Goal: Information Seeking & Learning: Learn about a topic

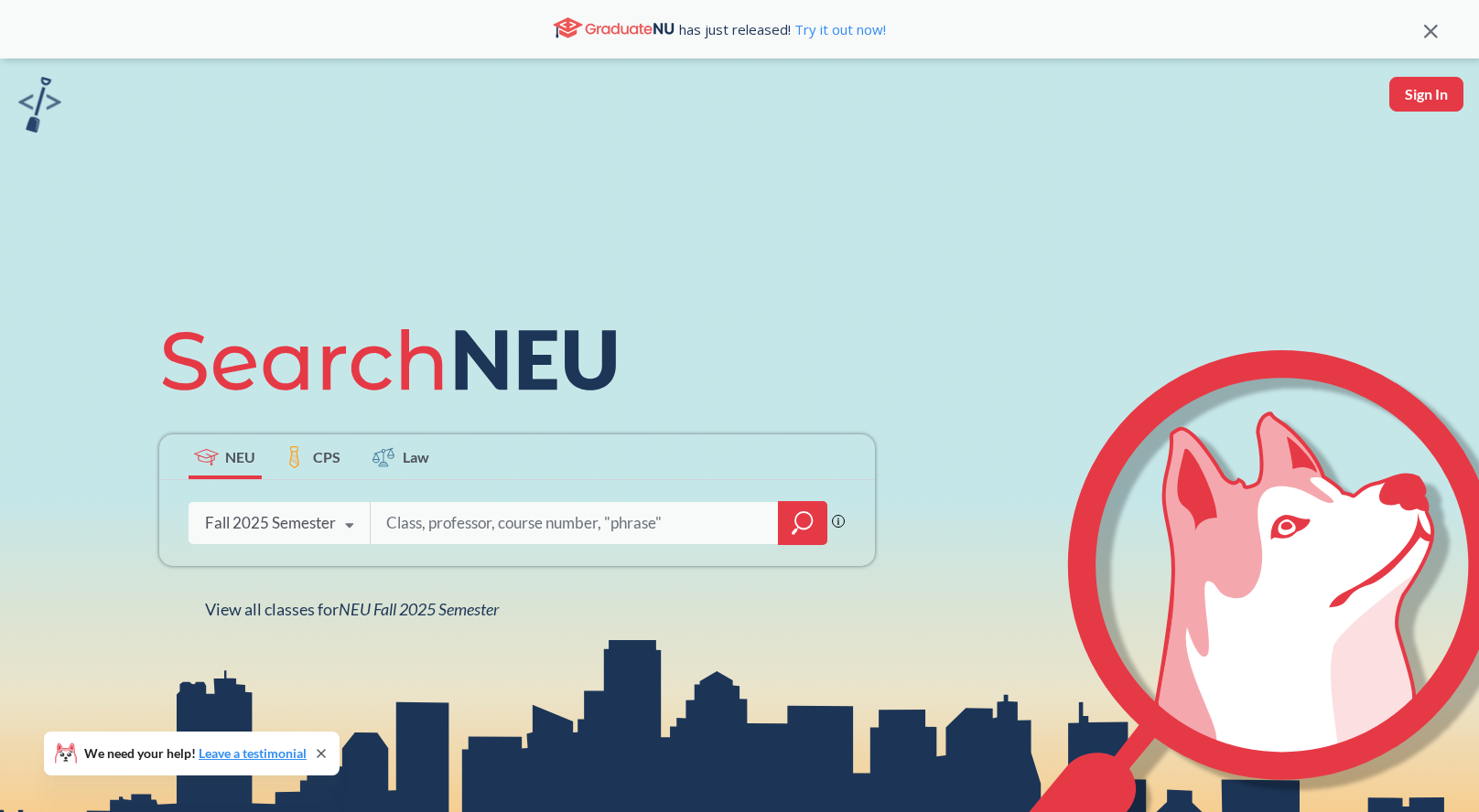
click at [343, 528] on icon at bounding box center [350, 525] width 35 height 51
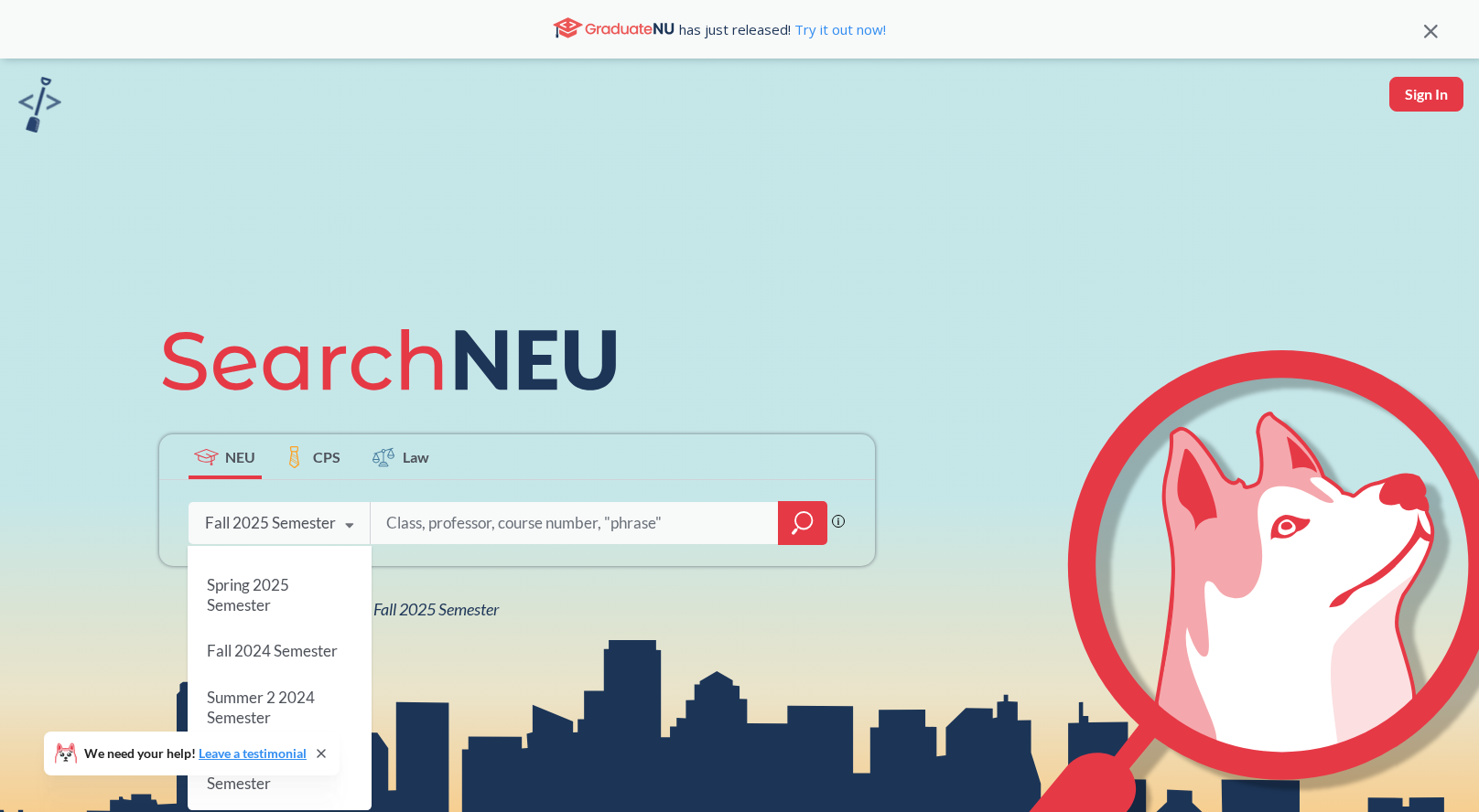
scroll to position [235, 0]
click at [310, 594] on div "Spring 2025 Semester" at bounding box center [280, 589] width 184 height 66
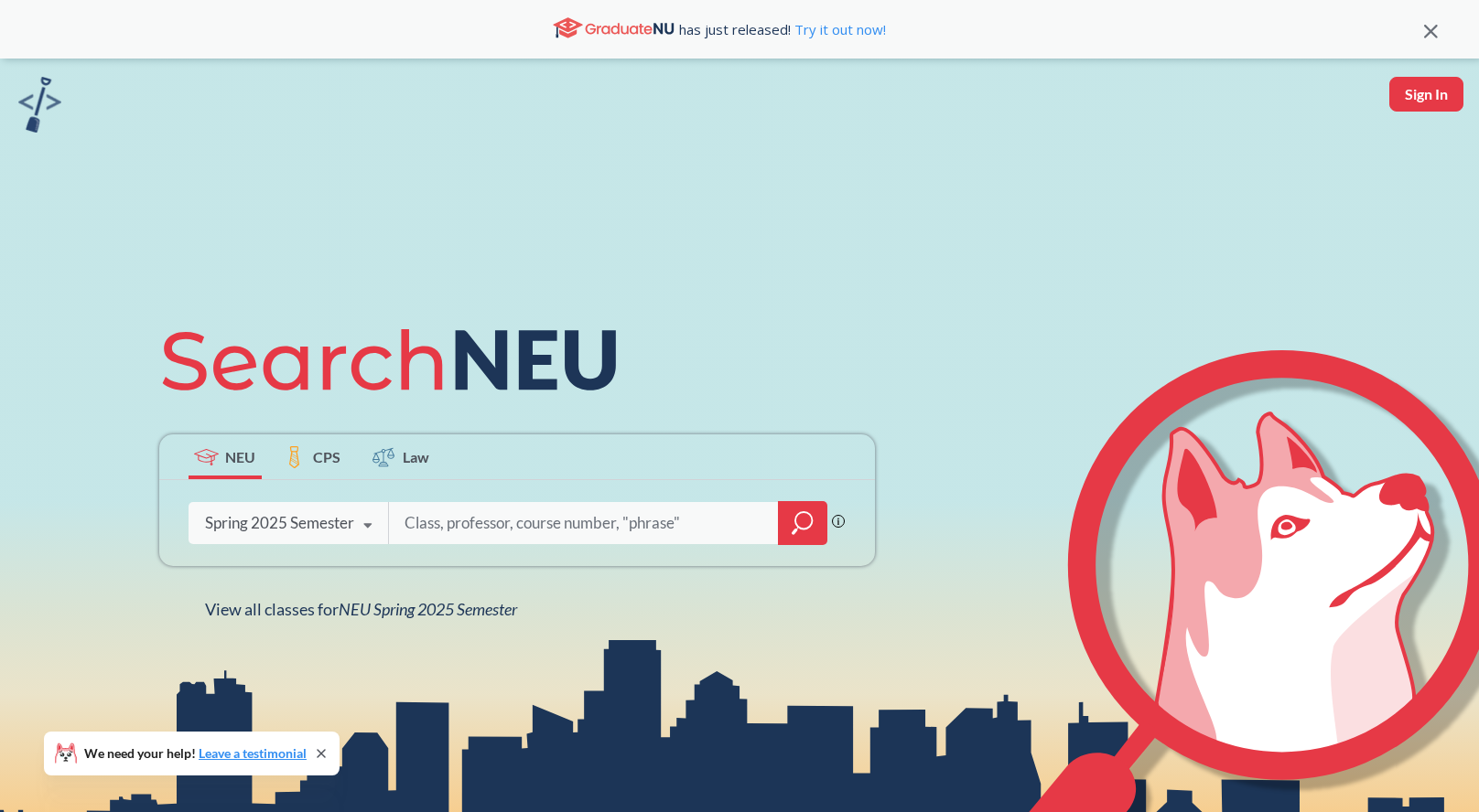
click at [450, 521] on input "search" at bounding box center [584, 523] width 363 height 38
type input "artg 1290"
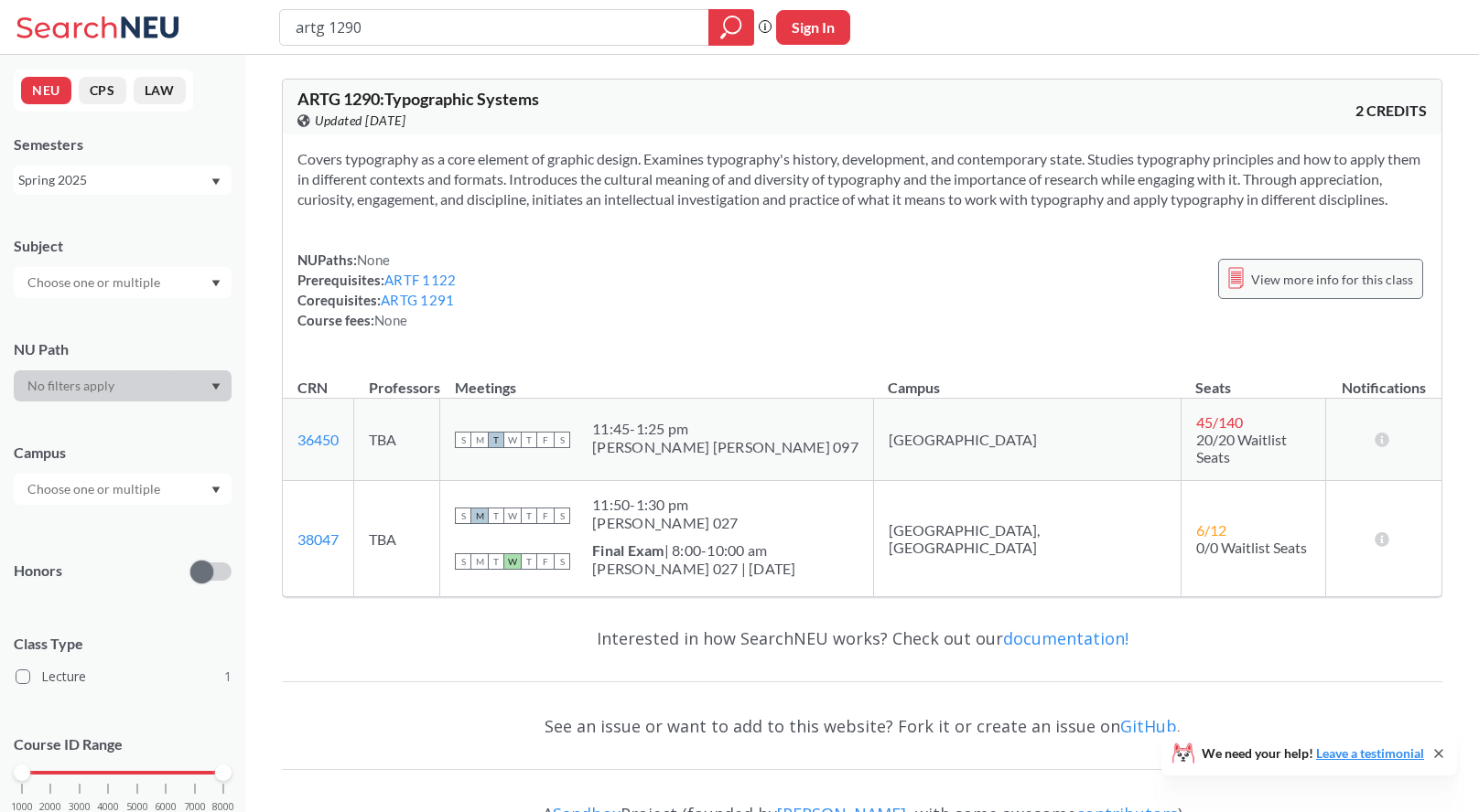
click at [1336, 291] on span "View more info for this class" at bounding box center [1332, 279] width 162 height 23
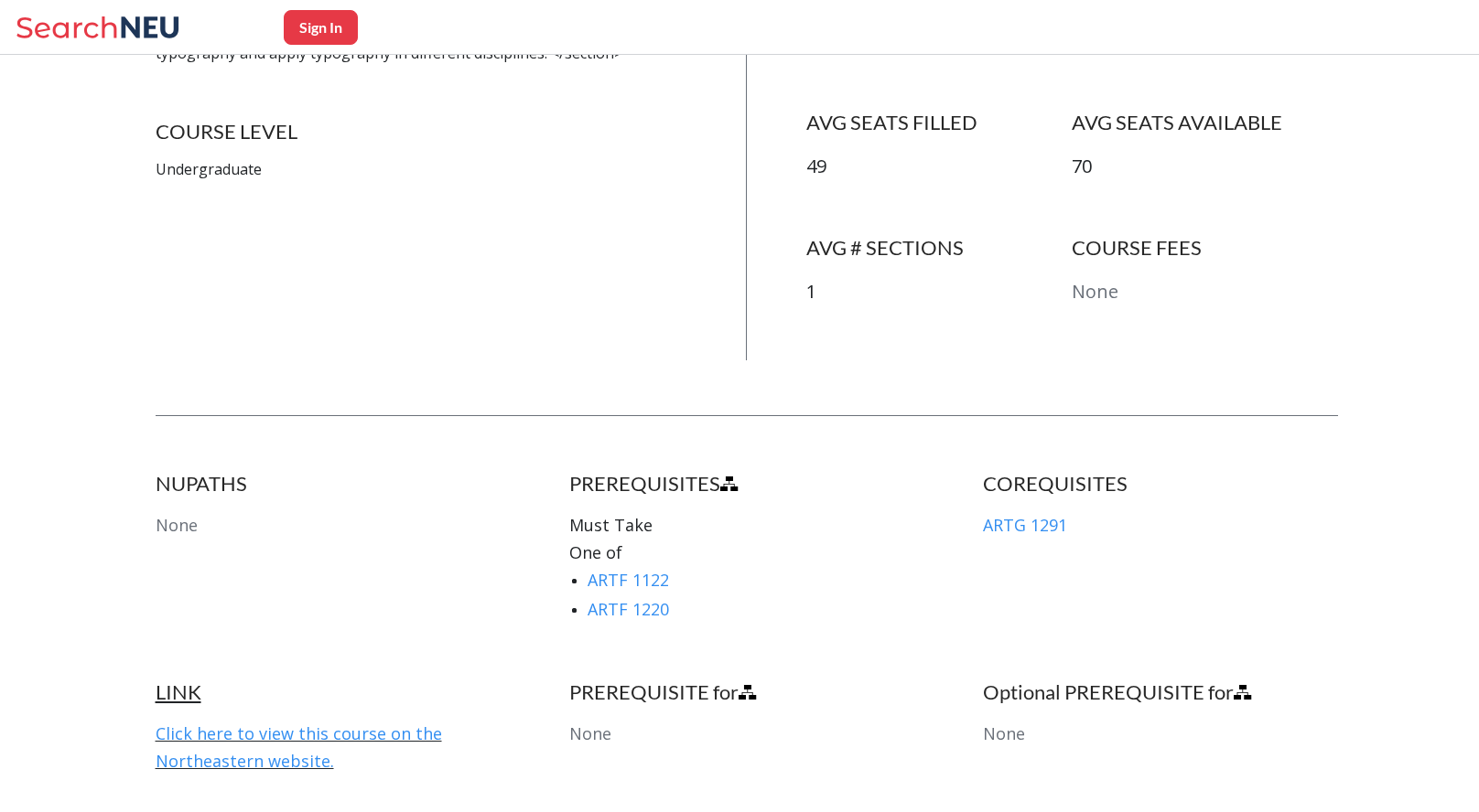
scroll to position [605, 0]
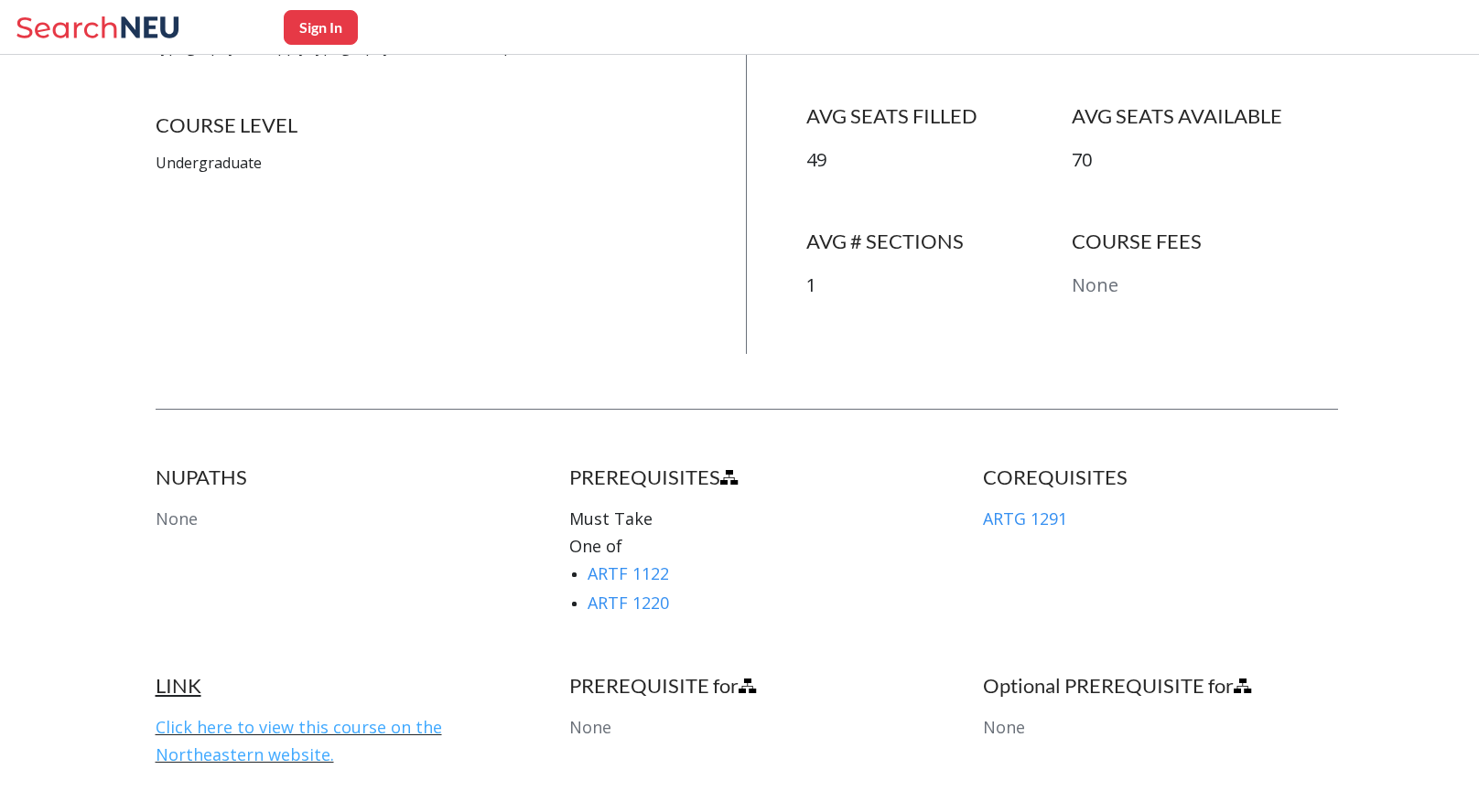
click at [345, 720] on link "Click here to view this course on the Northeastern website." at bounding box center [299, 740] width 287 height 49
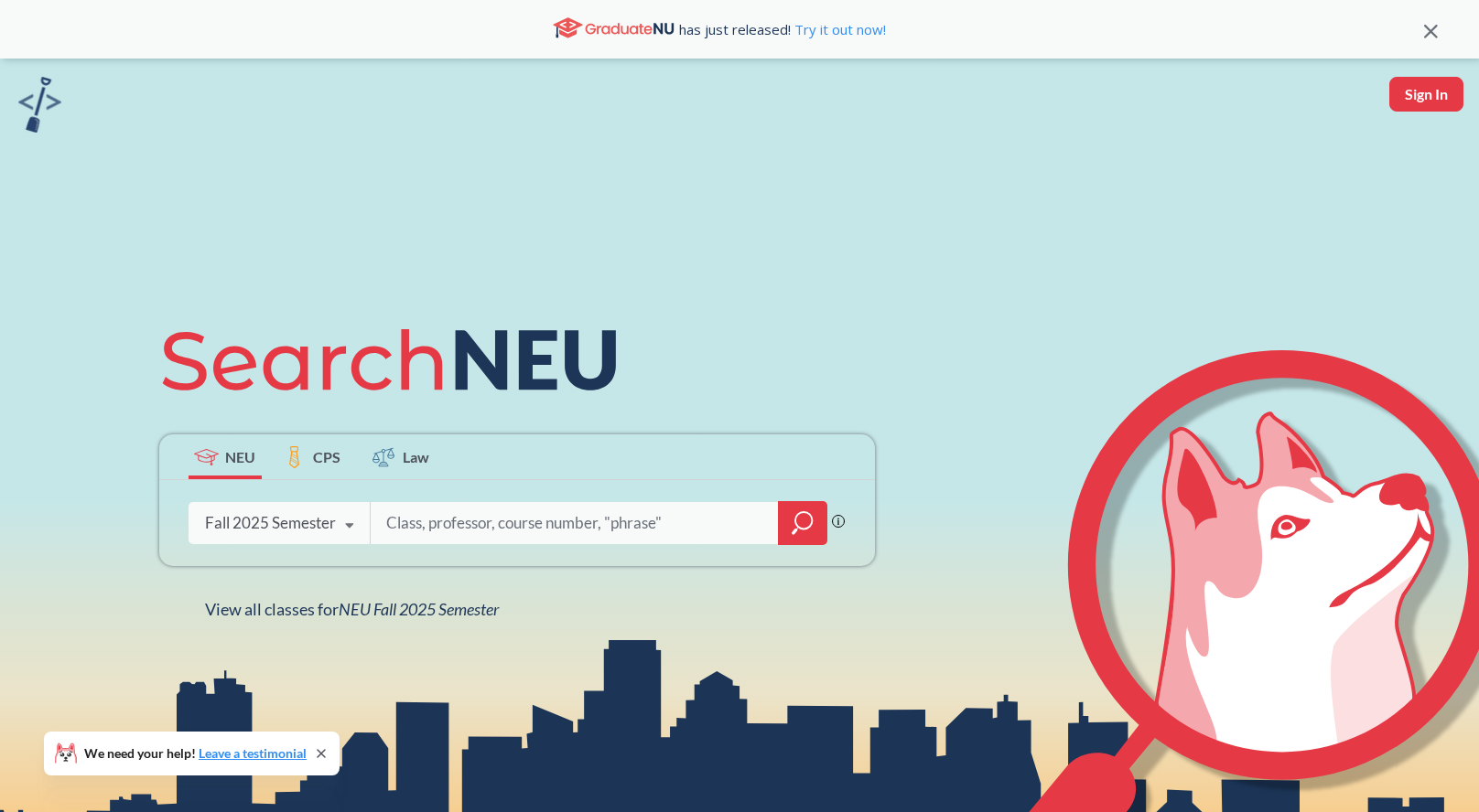
click at [415, 527] on input "search" at bounding box center [575, 523] width 381 height 38
type input "mism 2301"
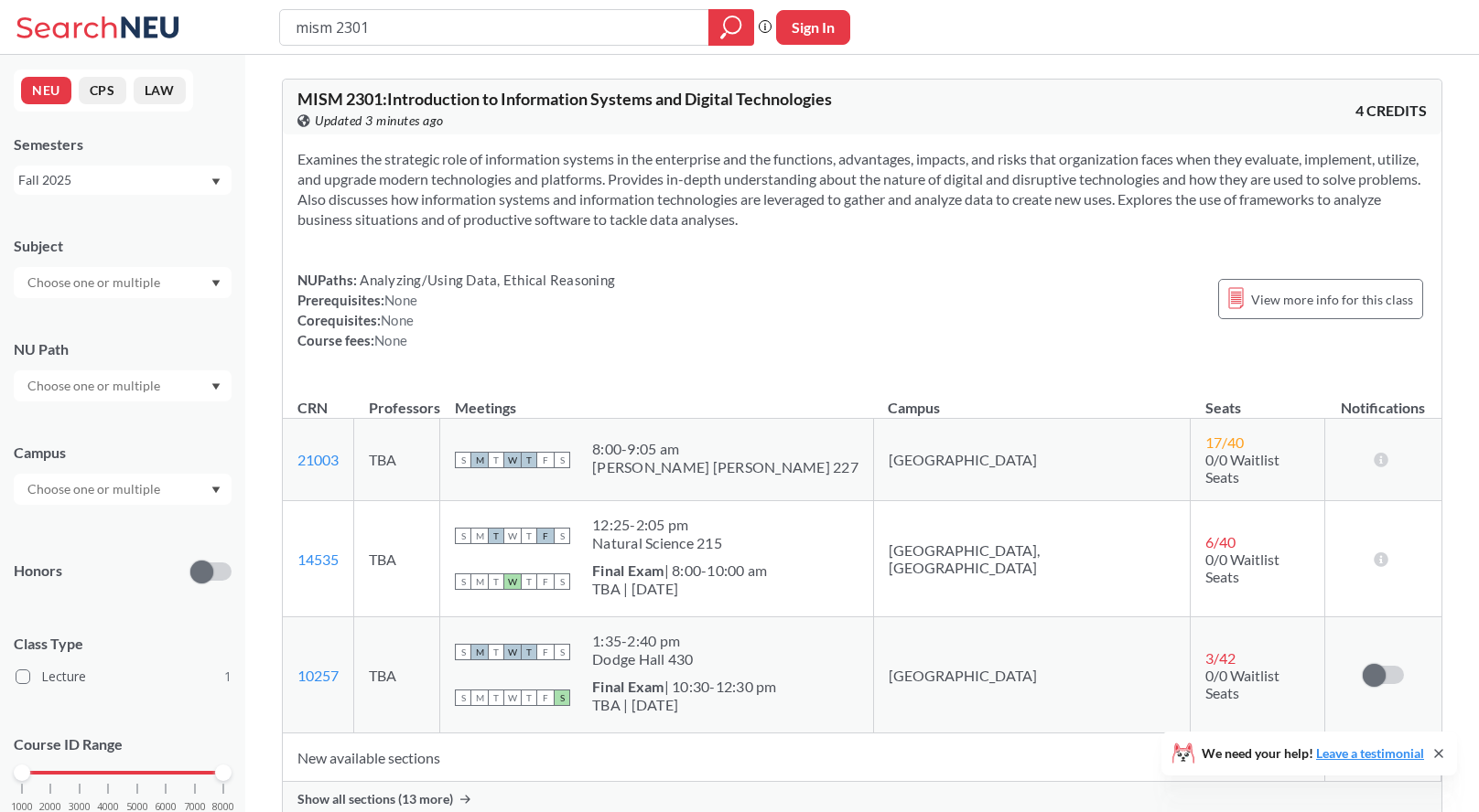
click at [180, 181] on div "Fall 2025" at bounding box center [113, 180] width 191 height 20
click at [186, 284] on div "Spring 2025" at bounding box center [127, 279] width 207 height 20
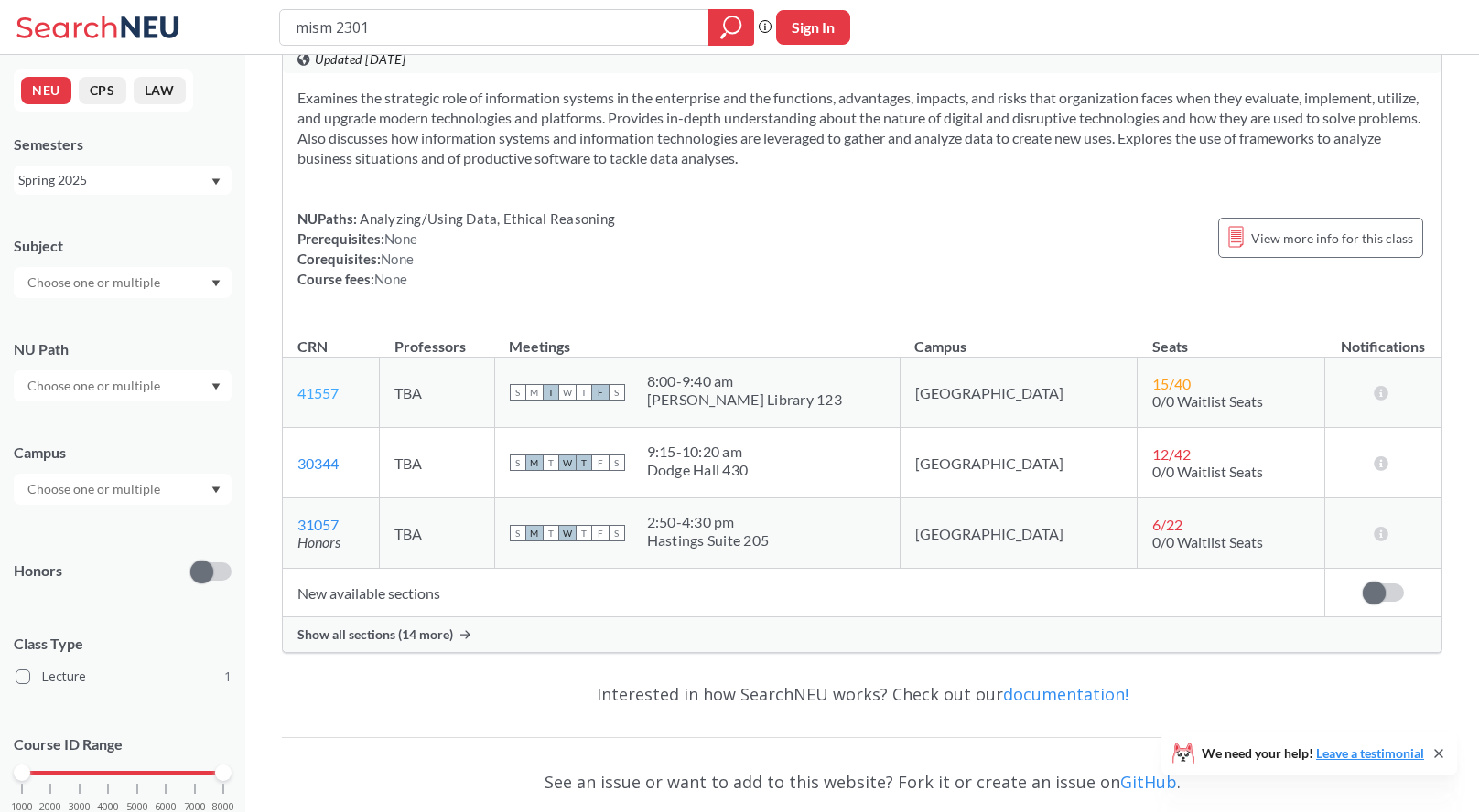
scroll to position [73, 0]
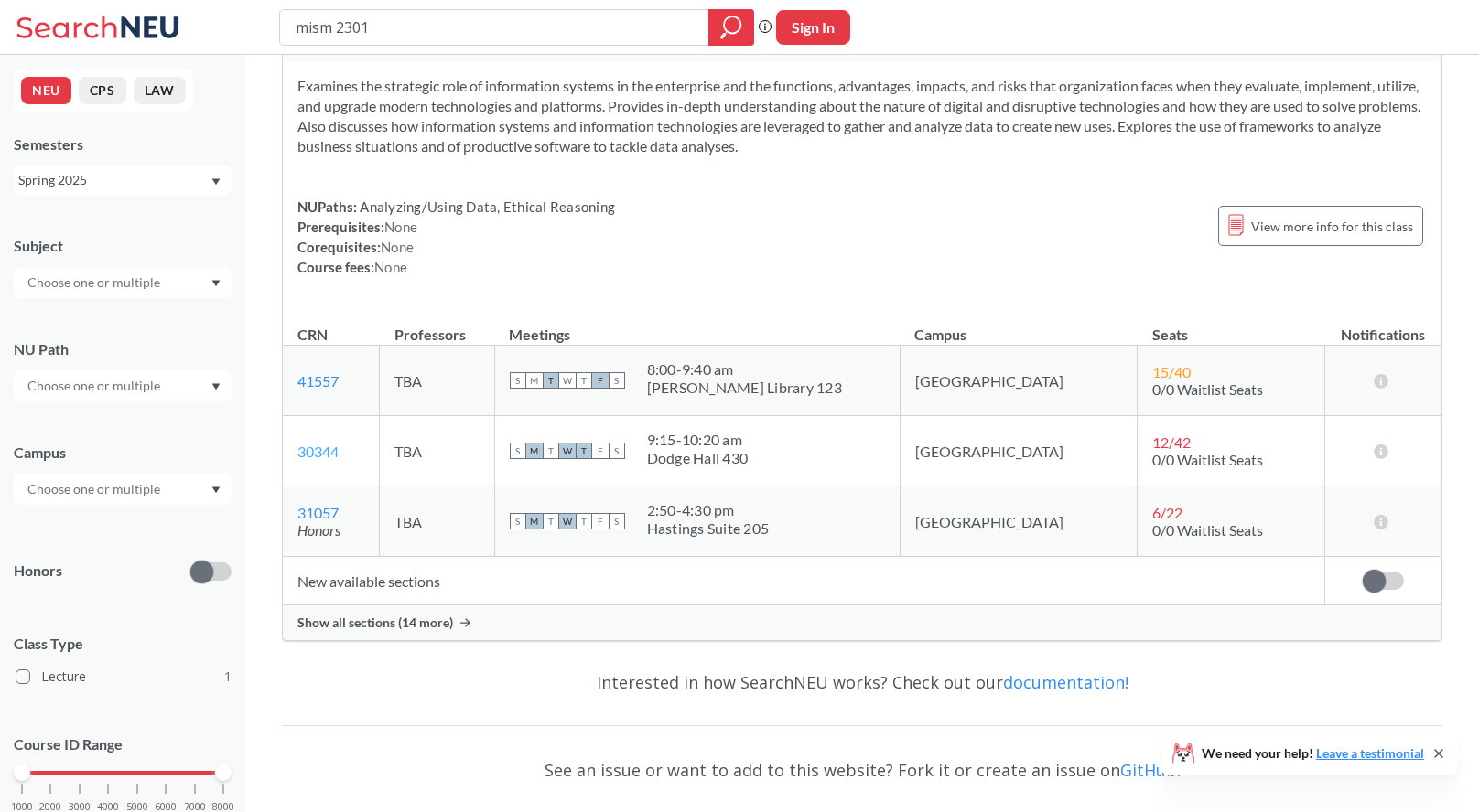
click at [319, 456] on link "30344" at bounding box center [318, 450] width 41 height 17
click at [153, 175] on div "Spring 2025" at bounding box center [113, 180] width 191 height 20
click at [146, 205] on div "Fall 2025" at bounding box center [123, 220] width 218 height 50
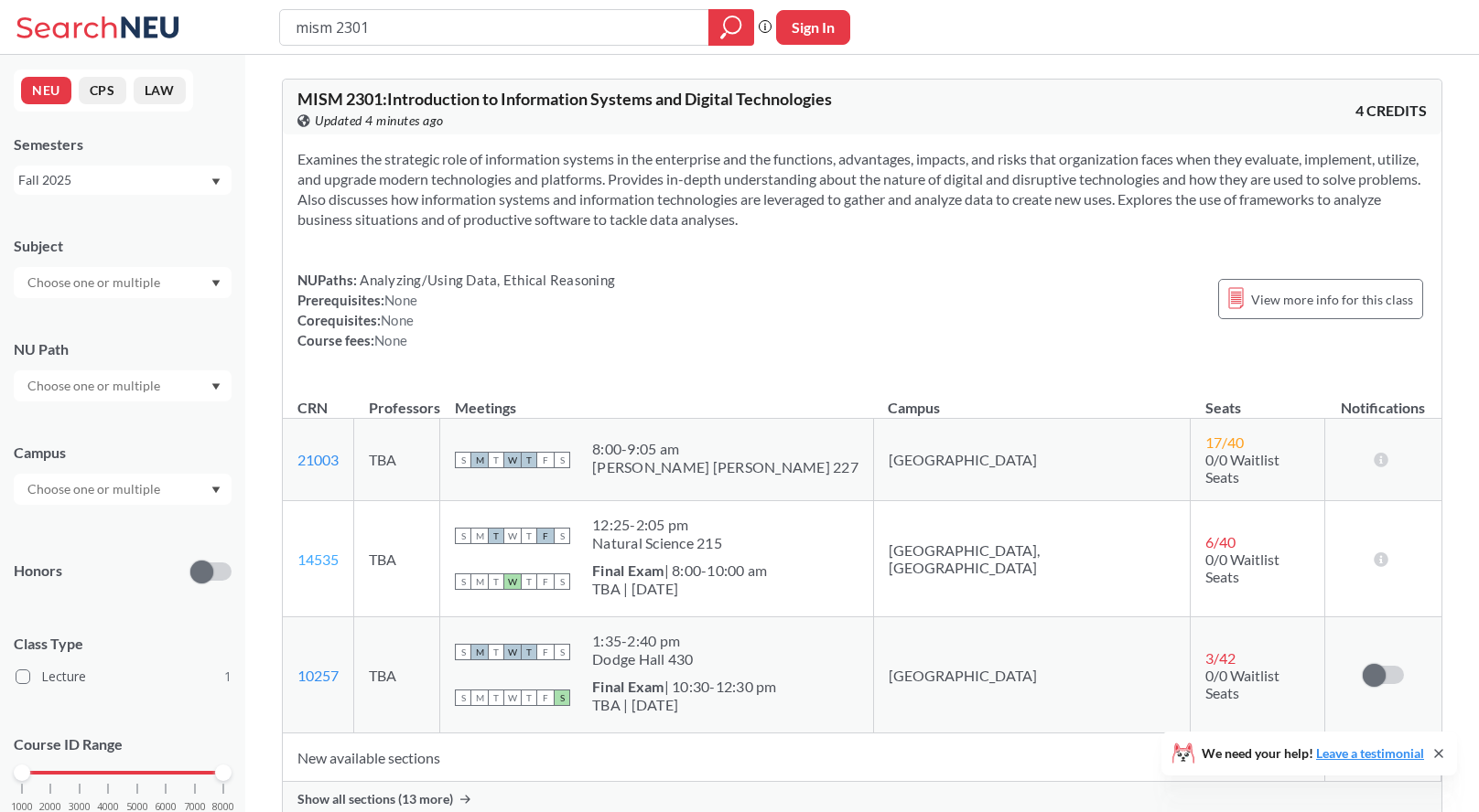
click at [322, 550] on link "14535" at bounding box center [318, 558] width 41 height 17
click at [322, 457] on link "21003" at bounding box center [318, 459] width 41 height 17
click at [322, 667] on link "10257" at bounding box center [318, 675] width 41 height 17
drag, startPoint x: 393, startPoint y: 26, endPoint x: 220, endPoint y: 22, distance: 173.0
click at [220, 22] on div "mism 2301 Phrase search guarantees the exact search appears in the results. Ex.…" at bounding box center [740, 27] width 1479 height 55
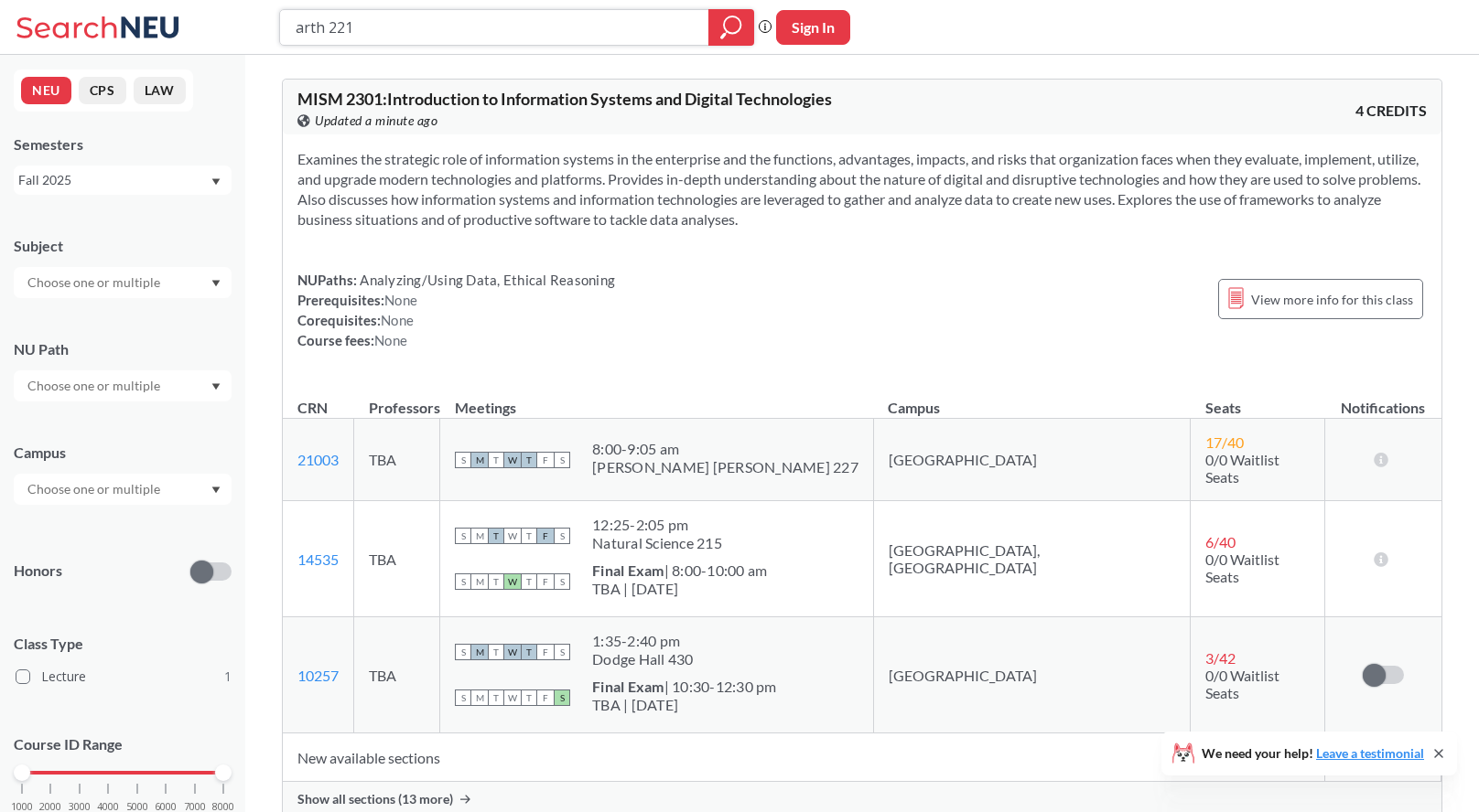
type input "arth 2215"
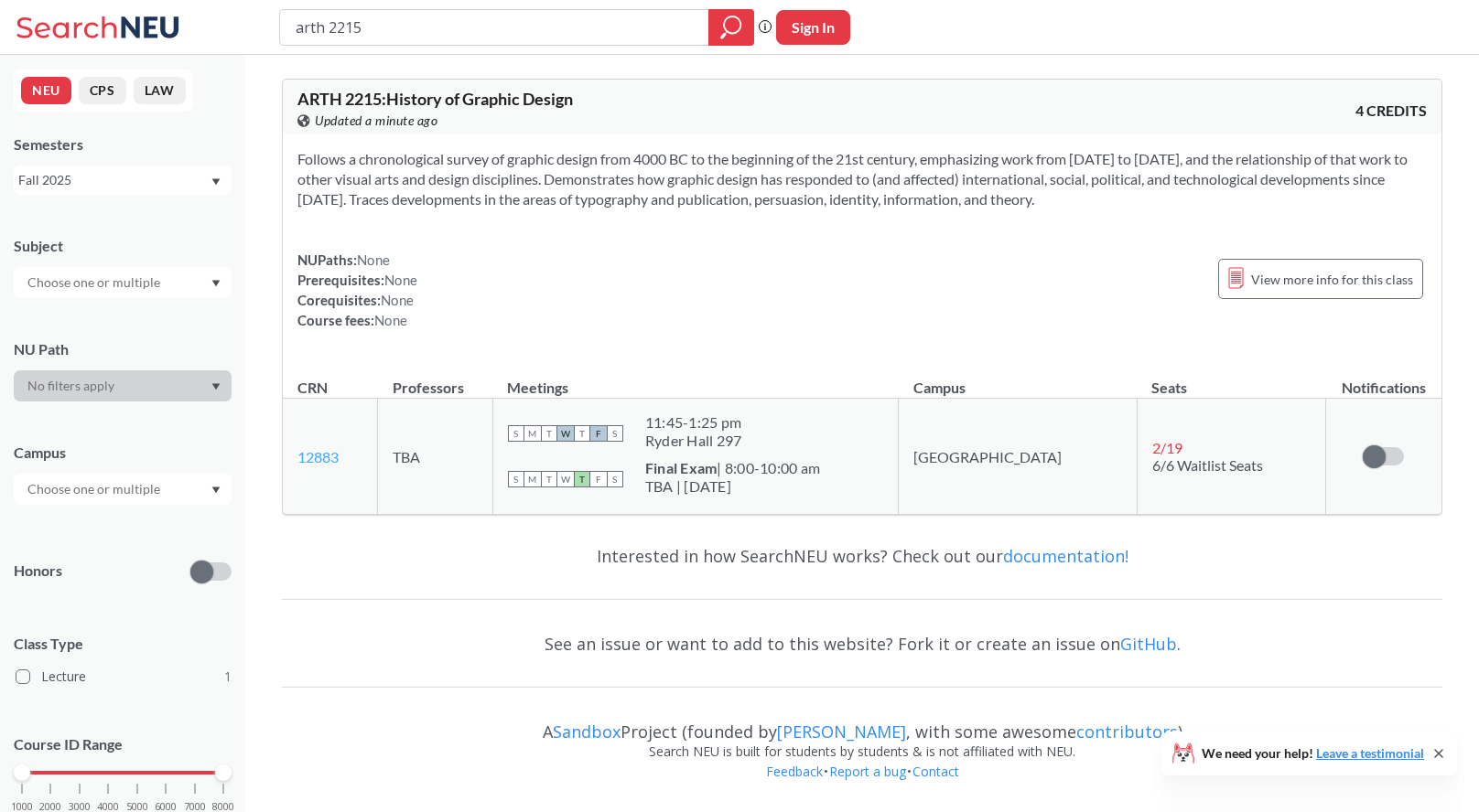
click at [322, 457] on link "12883" at bounding box center [318, 456] width 41 height 17
click at [200, 182] on div "Fall 2025" at bounding box center [113, 180] width 191 height 20
click at [183, 296] on div "Spring 2025" at bounding box center [123, 309] width 218 height 50
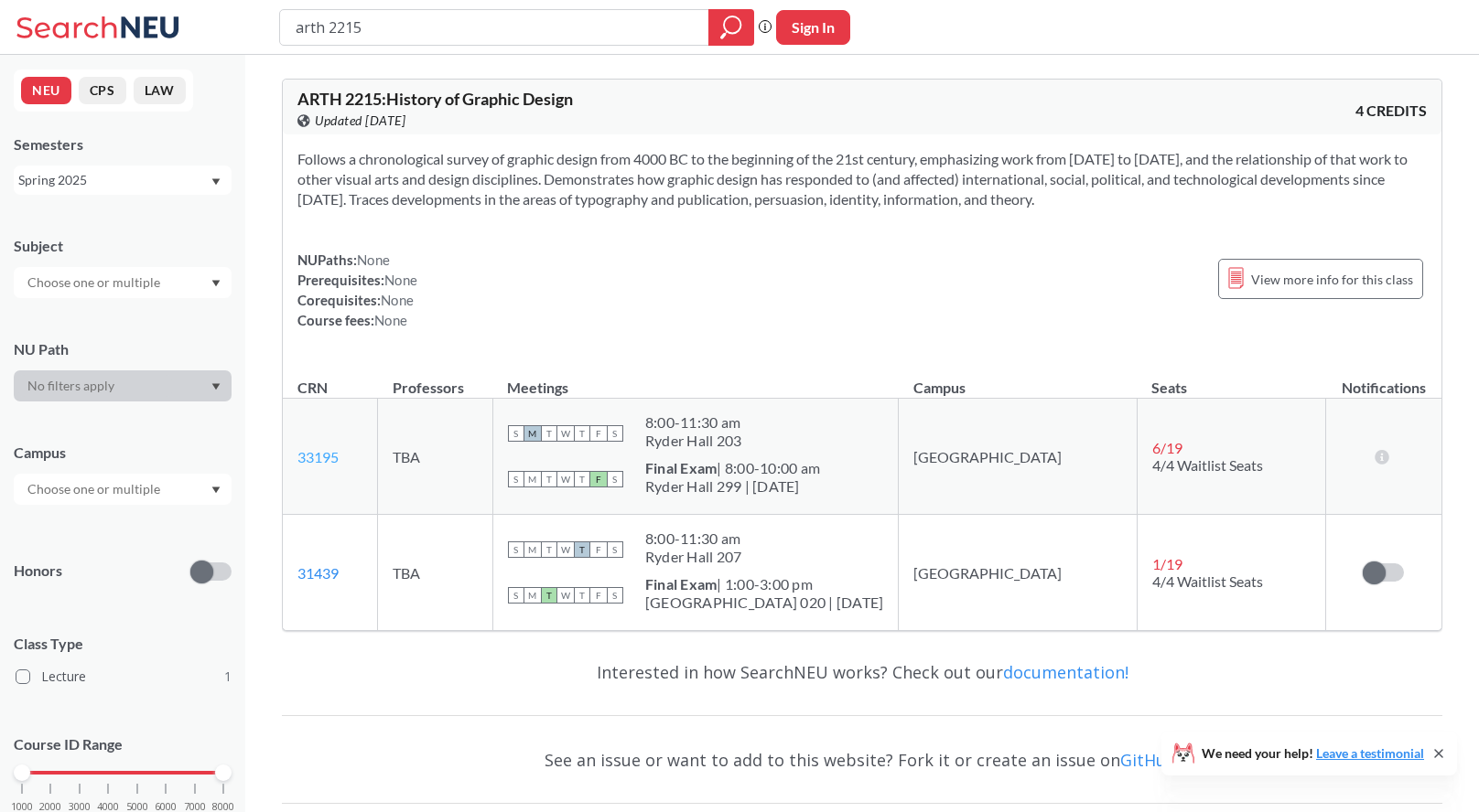
click at [322, 460] on link "33195" at bounding box center [318, 456] width 41 height 17
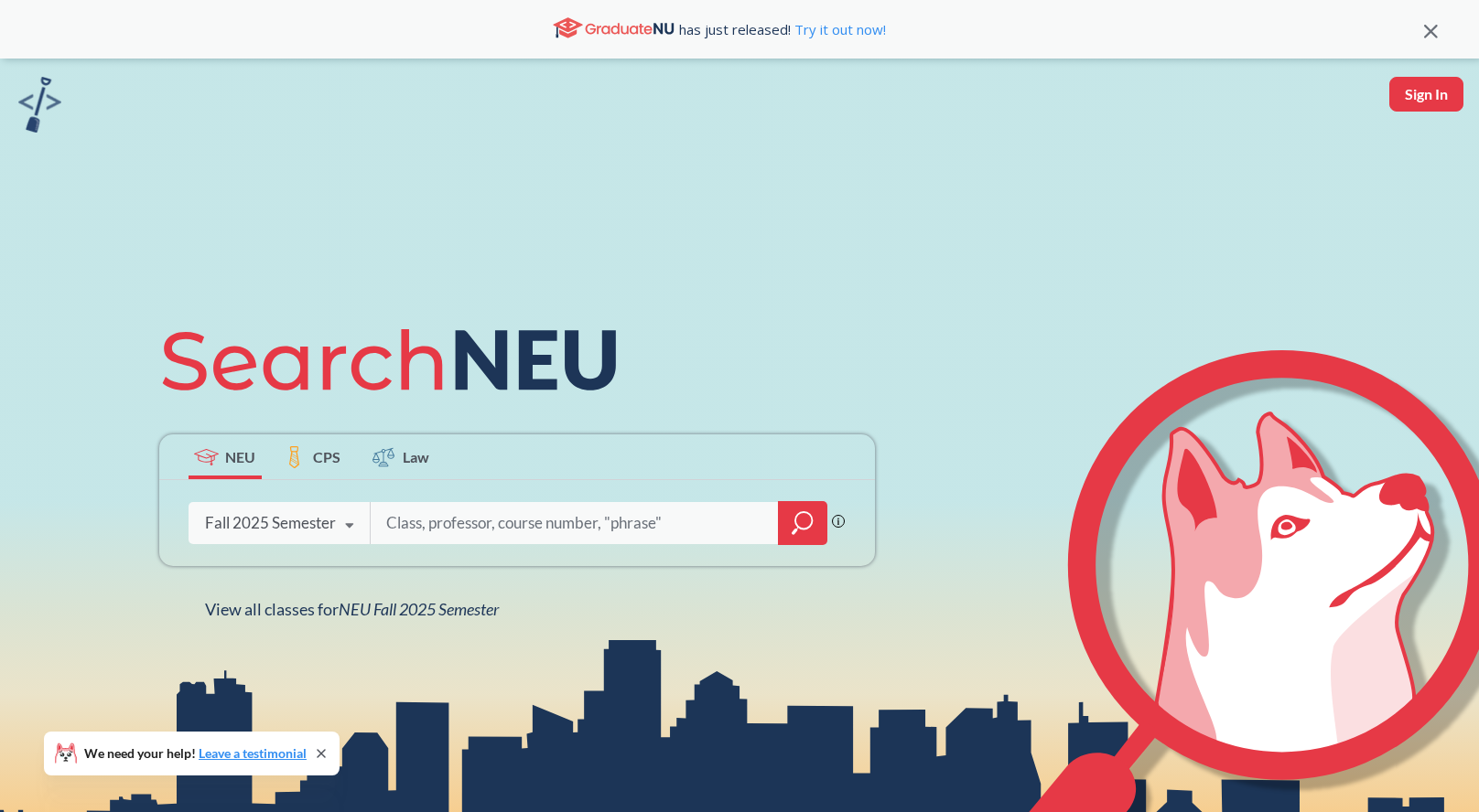
click at [346, 522] on icon at bounding box center [350, 525] width 35 height 51
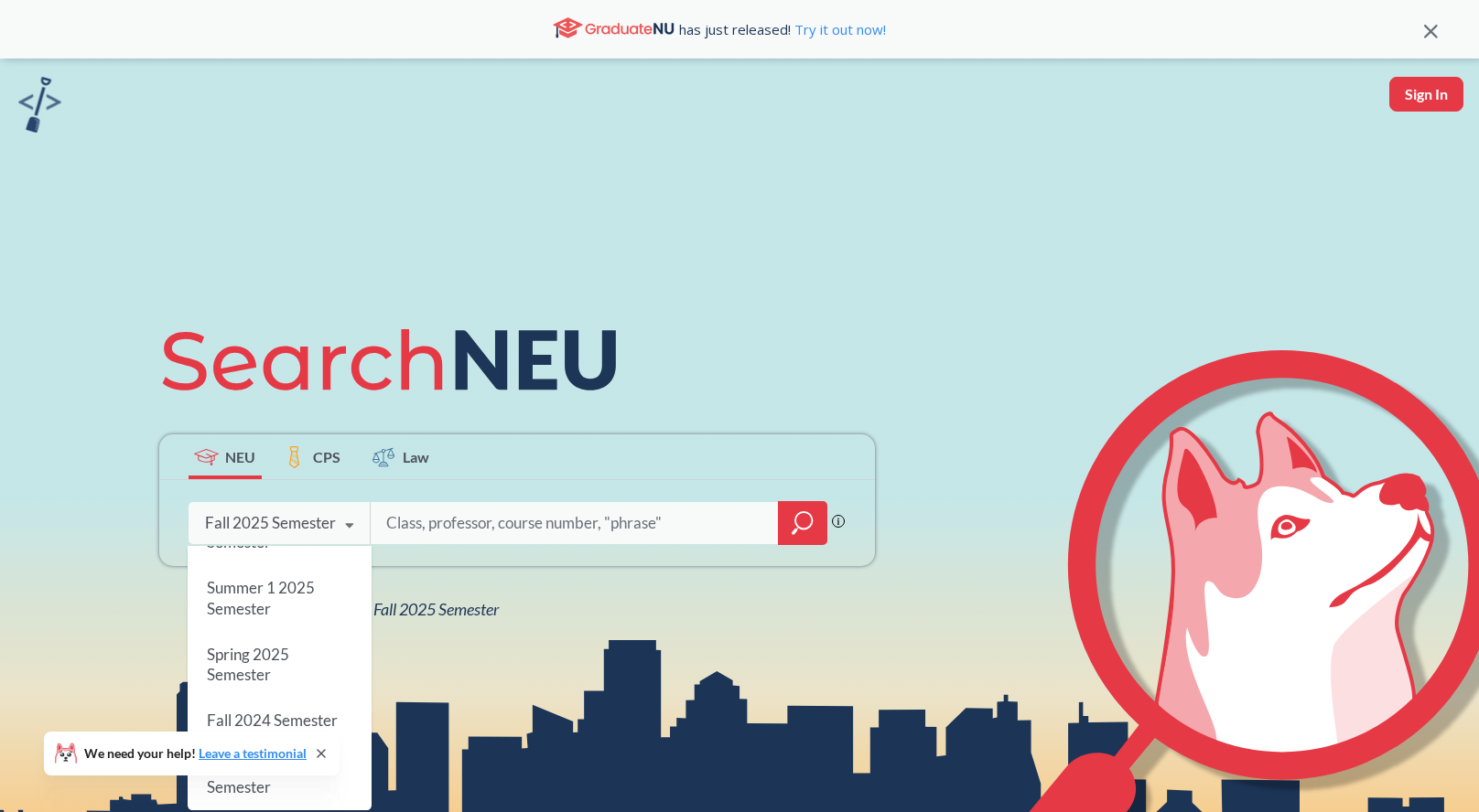
scroll to position [173, 0]
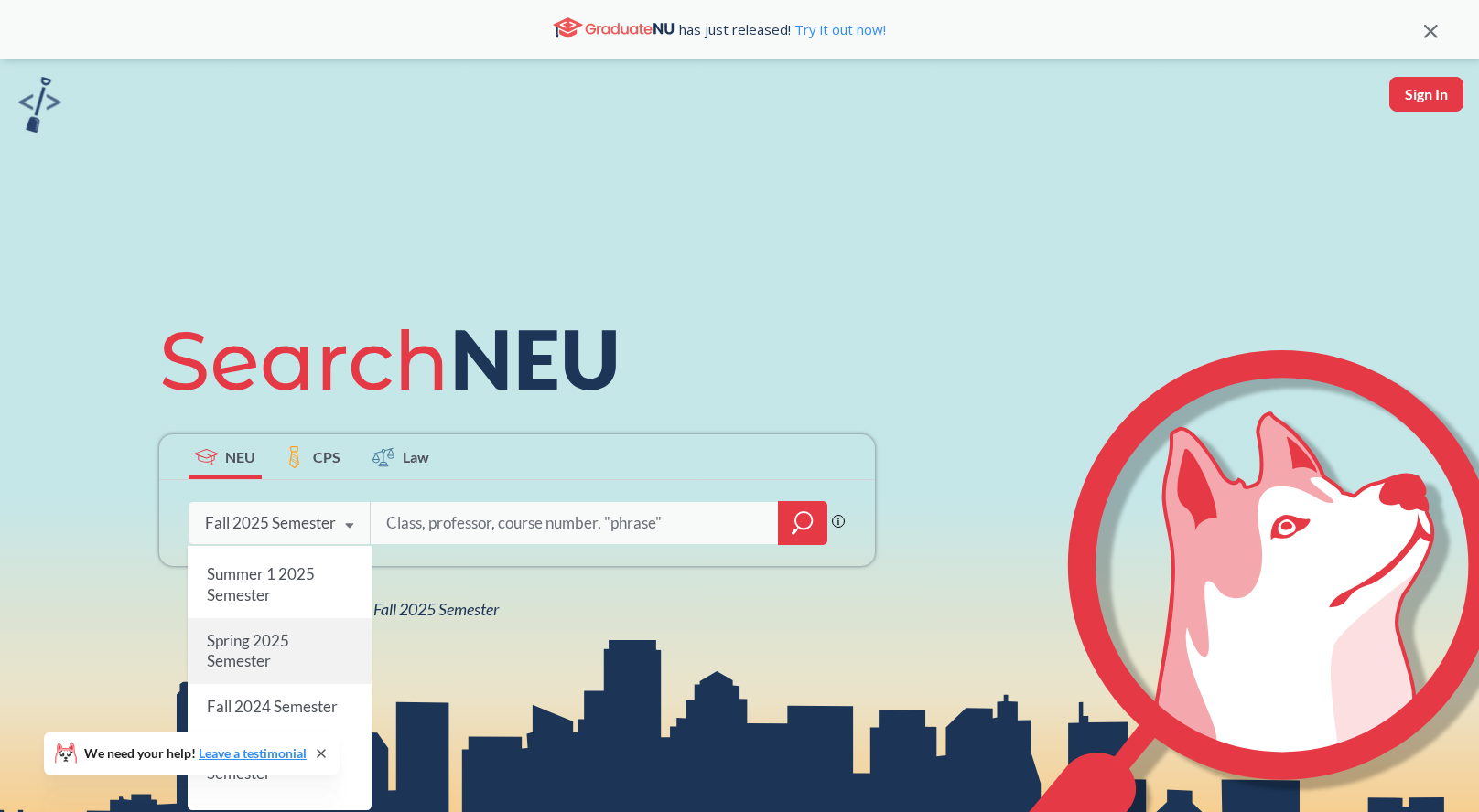
click at [333, 628] on div "Spring 2025 Semester" at bounding box center [280, 651] width 184 height 66
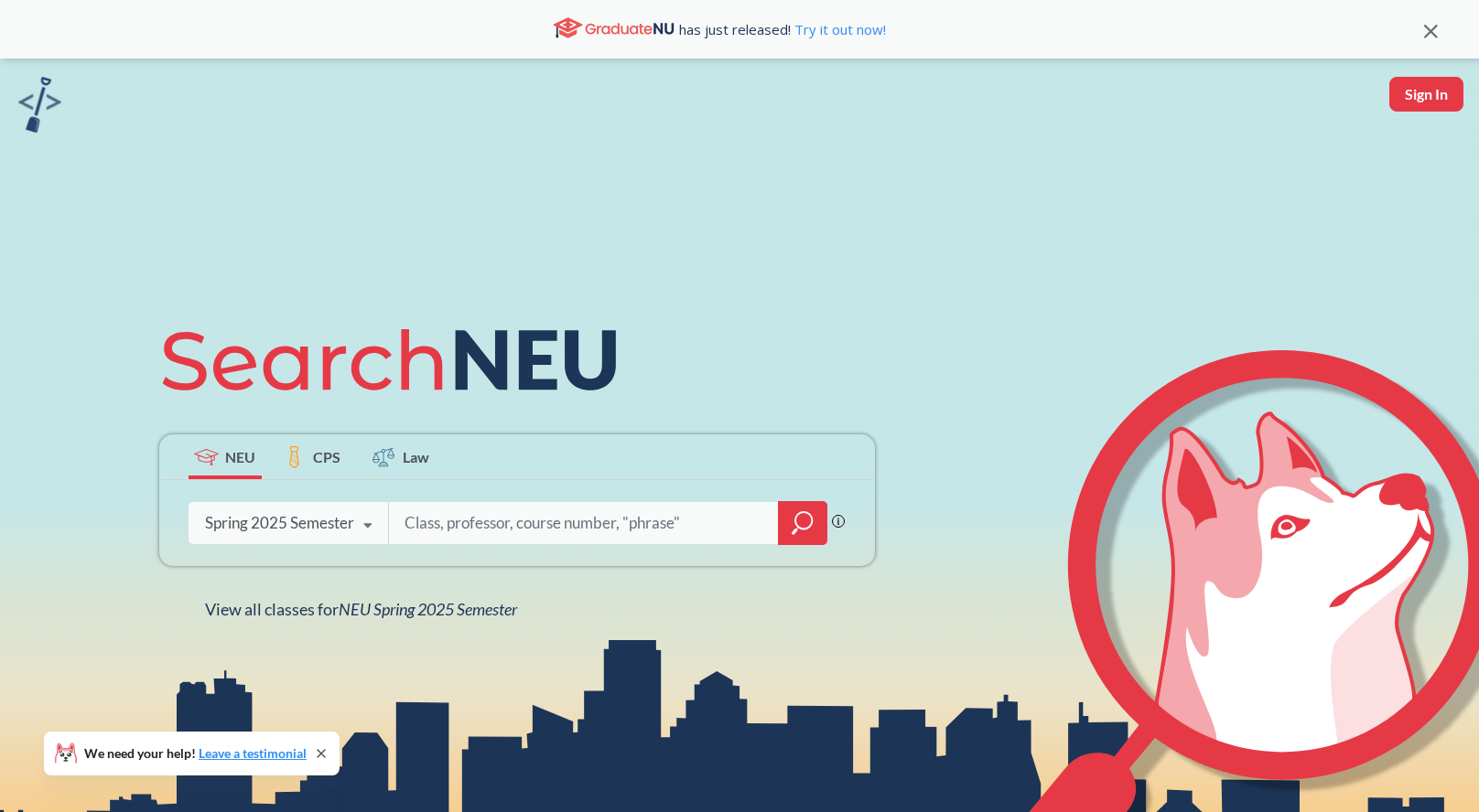
click at [456, 520] on input "search" at bounding box center [584, 523] width 363 height 38
type input "artf 1250"
click at [801, 517] on icon "magnifying glass" at bounding box center [802, 523] width 22 height 26
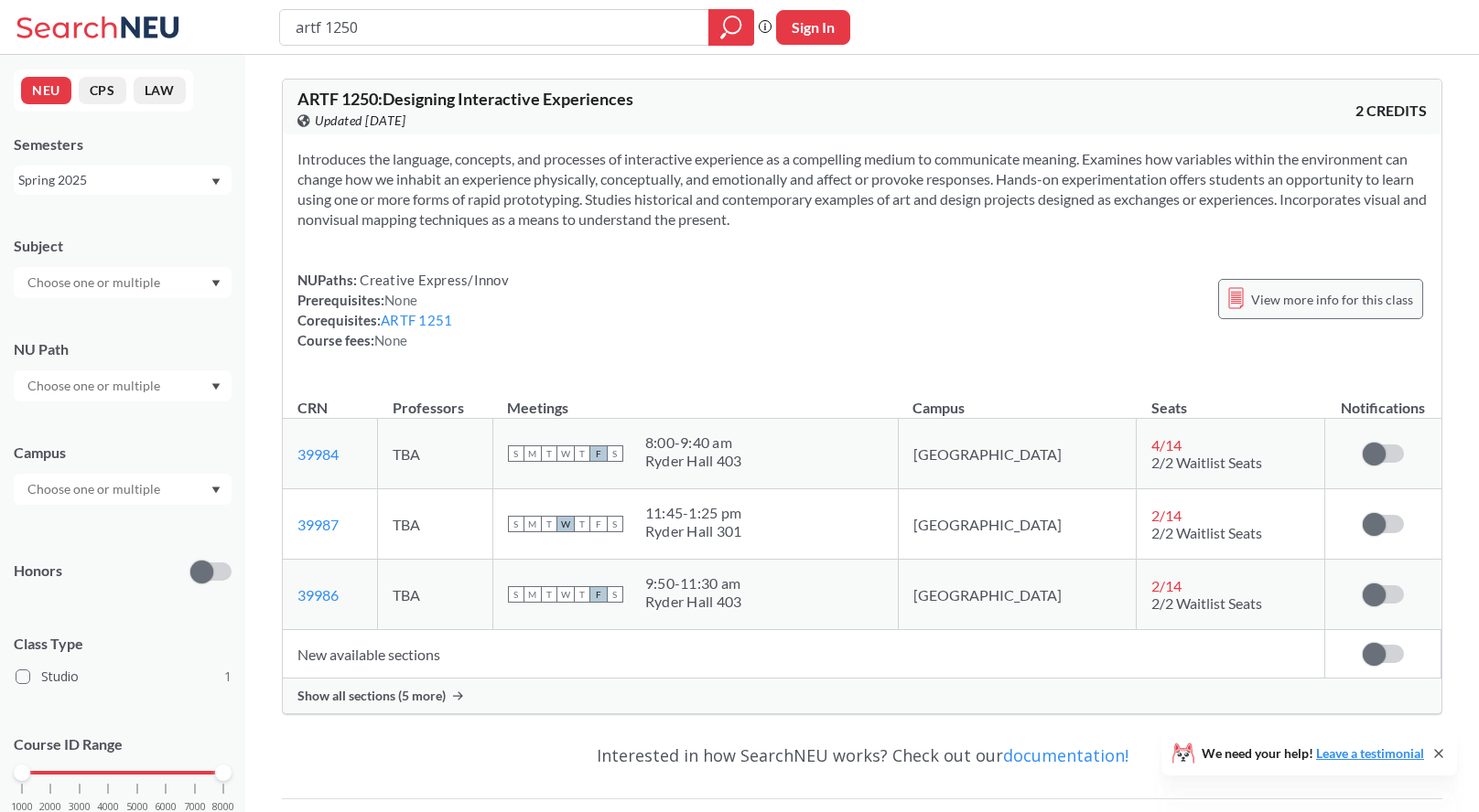
click at [1294, 300] on span "View more info for this class" at bounding box center [1332, 300] width 162 height 23
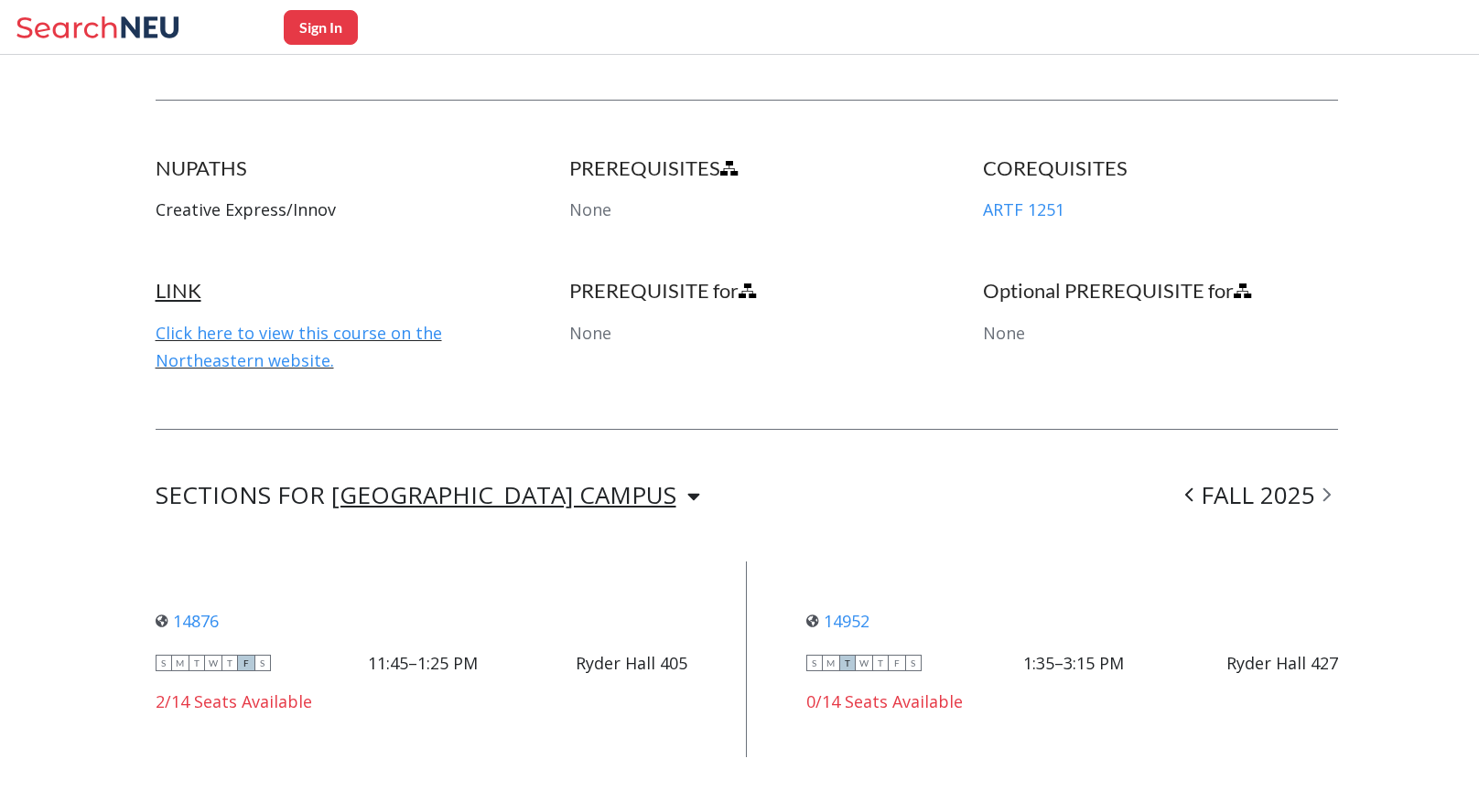
scroll to position [898, 0]
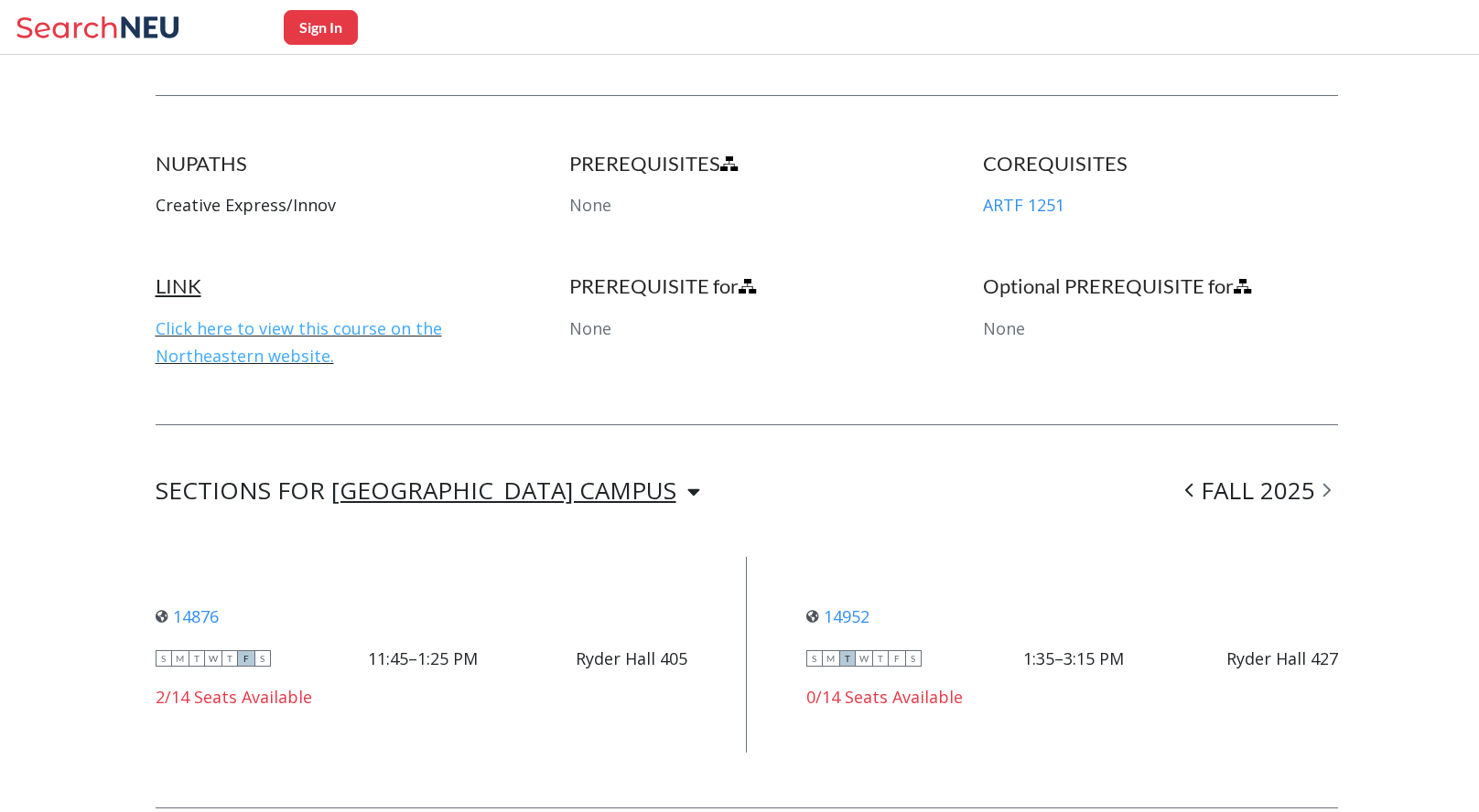
click at [367, 330] on link "Click here to view this course on the Northeastern website." at bounding box center [299, 342] width 287 height 49
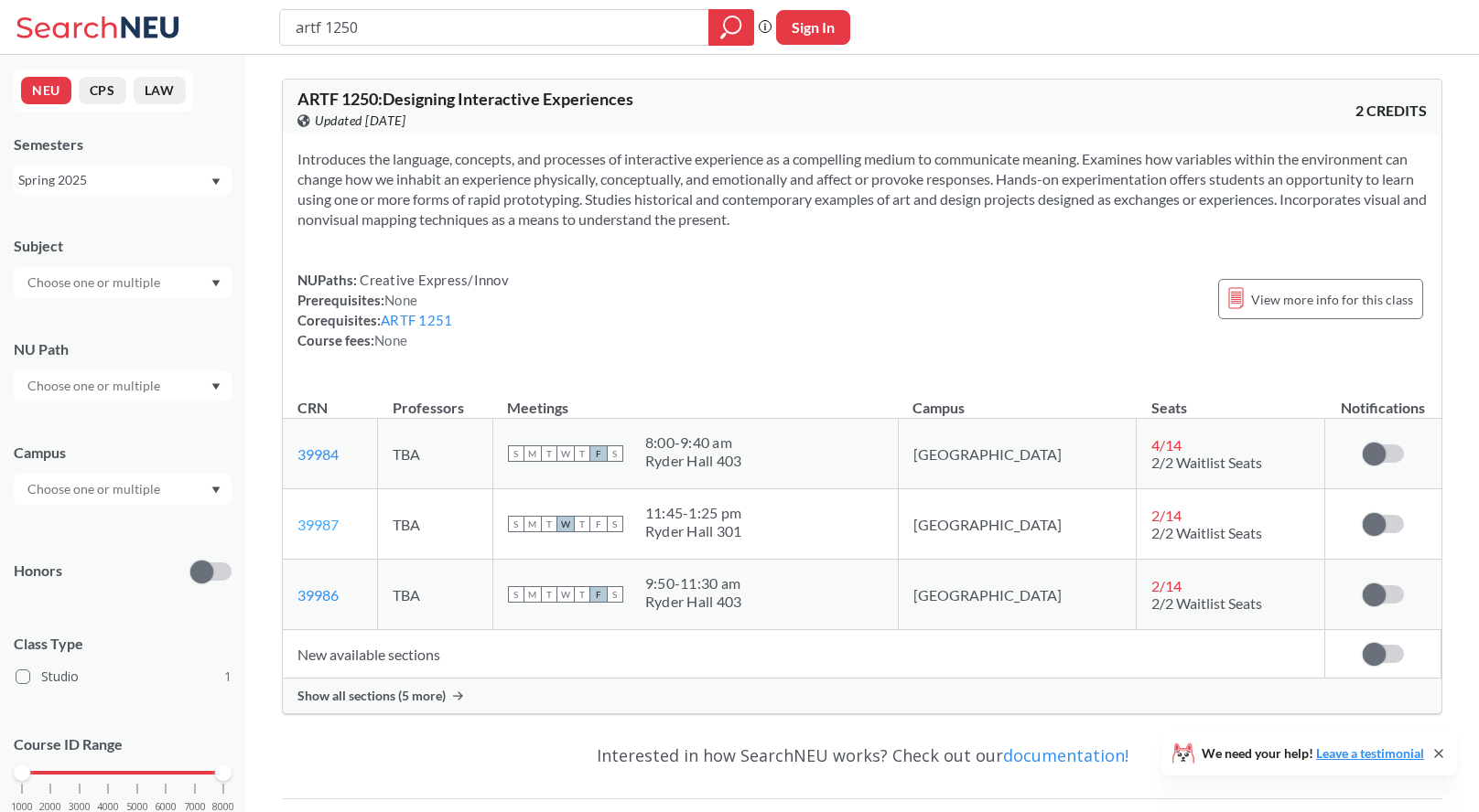
click at [330, 517] on link "39987" at bounding box center [318, 524] width 41 height 17
click at [374, 35] on input "artf 1250" at bounding box center [495, 27] width 402 height 31
type input "artf 1251"
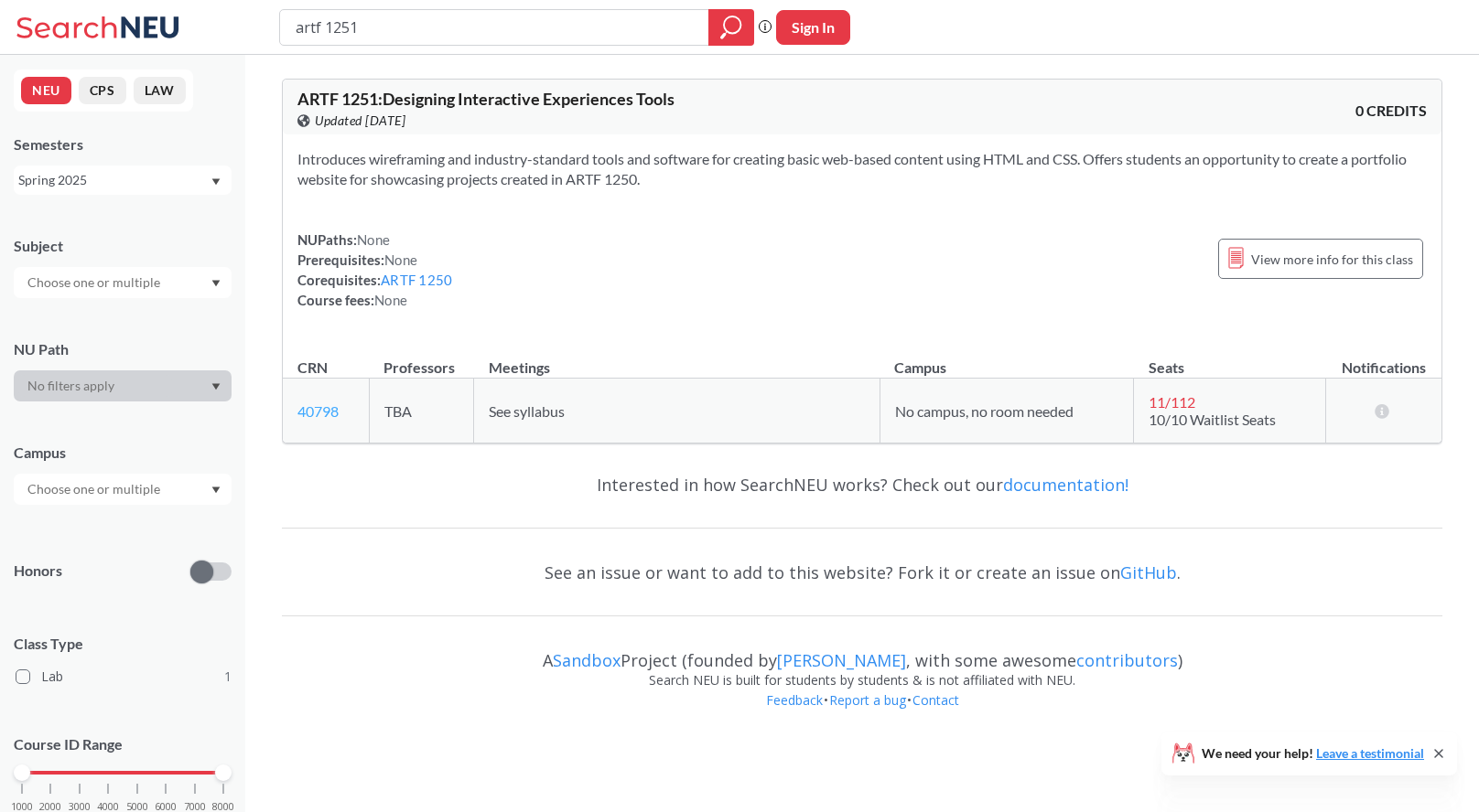
click at [323, 408] on link "40798" at bounding box center [318, 410] width 41 height 17
